Goal: Transaction & Acquisition: Purchase product/service

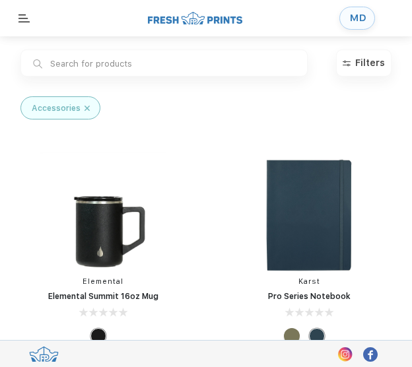
scroll to position [1, 0]
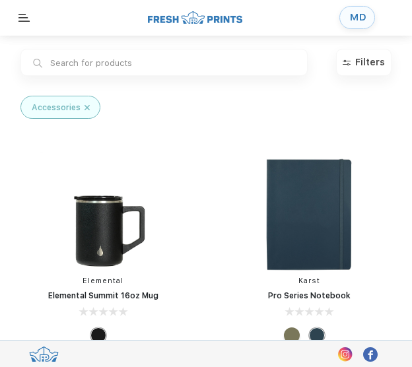
click at [126, 65] on input "text" at bounding box center [163, 62] width 287 height 27
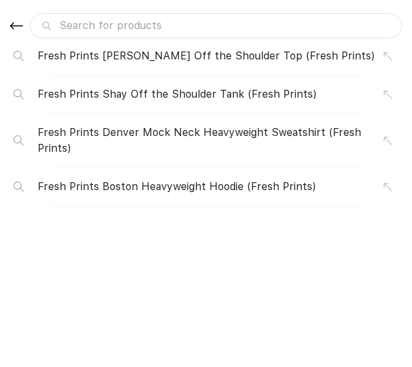
type input "a"
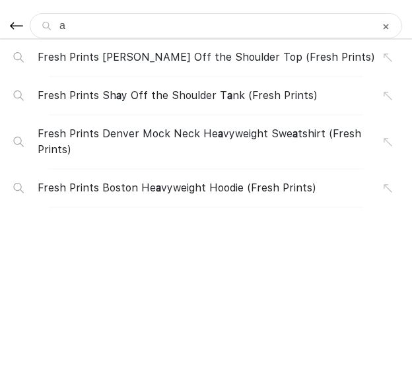
type input "ap"
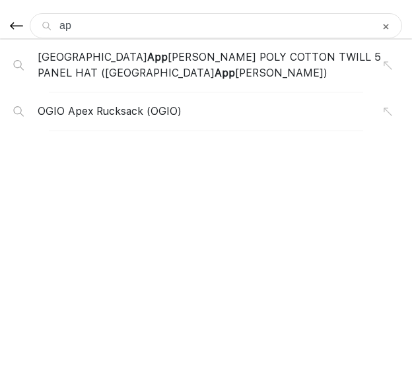
type input "app"
type input "appr"
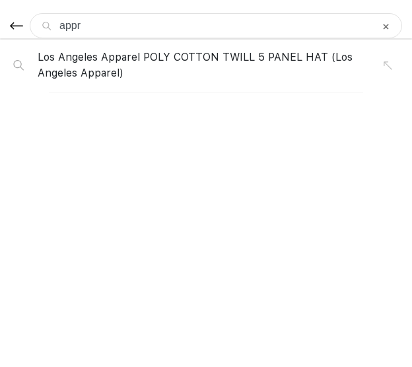
type input "appro"
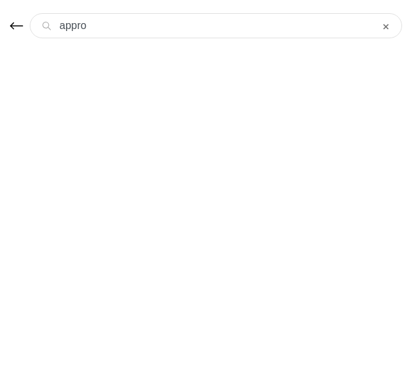
type input "appron"
type input "approns"
type input "appron"
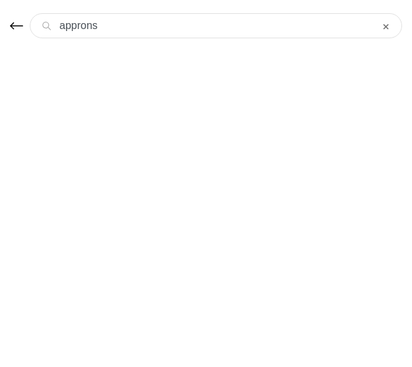
type input "appron"
type input "appro"
type input "appr"
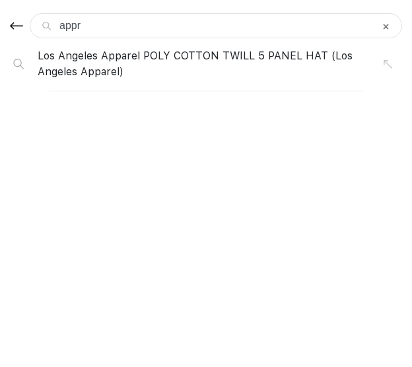
type input "app"
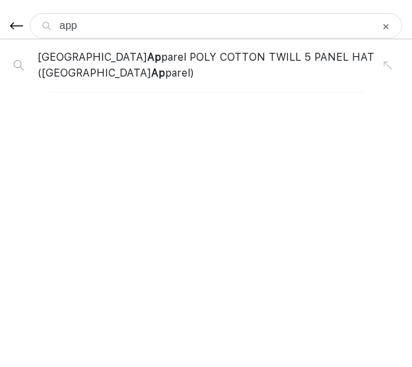
type input "ap"
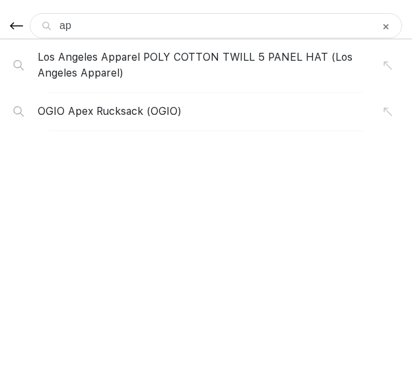
type input "apr"
type input "apro"
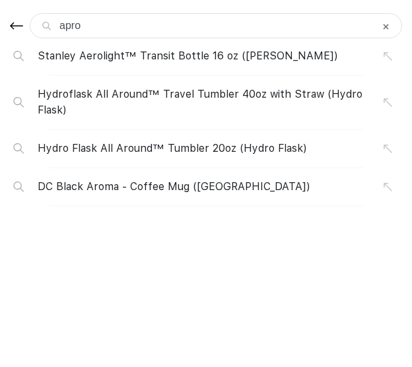
type input "apron"
type input "aprons"
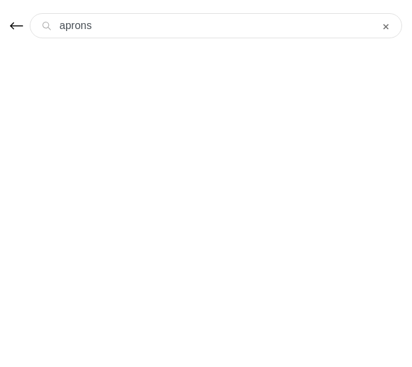
type input "aprons"
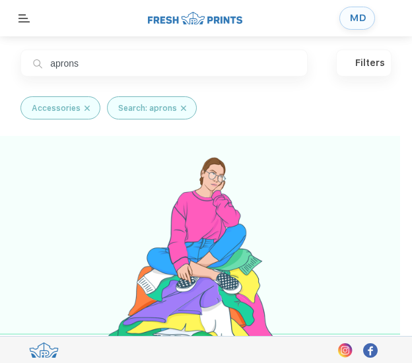
drag, startPoint x: 200, startPoint y: 56, endPoint x: -4, endPoint y: 60, distance: 203.9
click at [0, 60] on html "MD Products Services CSR Swag Case Studies Add Your Logo Company About Us Legal…" at bounding box center [206, 277] width 412 height 554
click at [181, 106] on img at bounding box center [183, 108] width 5 height 12
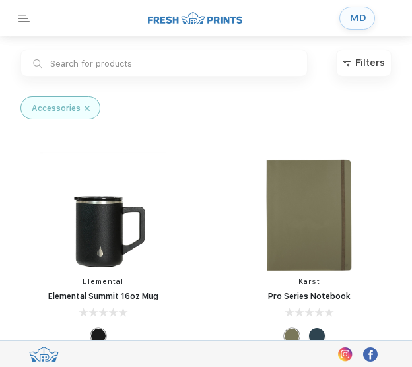
click at [293, 20] on div "MD" at bounding box center [206, 18] width 412 height 36
type input "aprons"
